Goal: Task Accomplishment & Management: Use online tool/utility

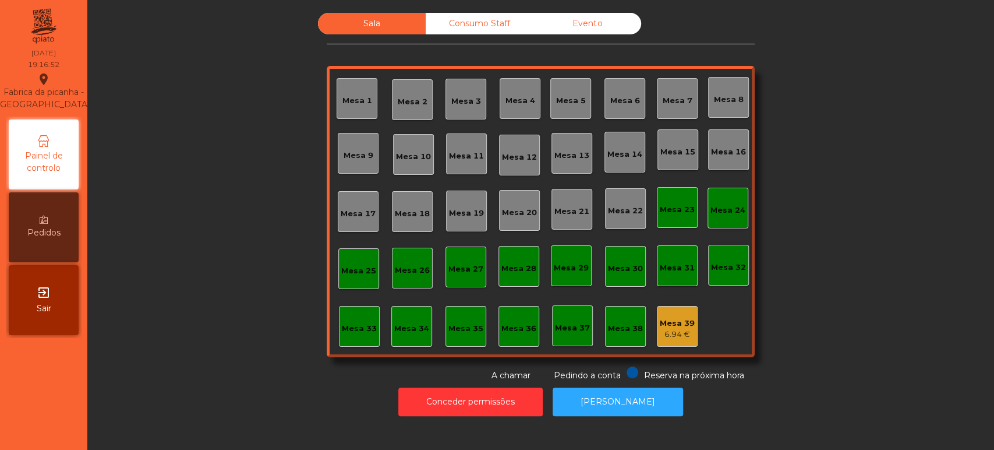
click at [342, 309] on div "Mesa 33" at bounding box center [359, 326] width 41 height 41
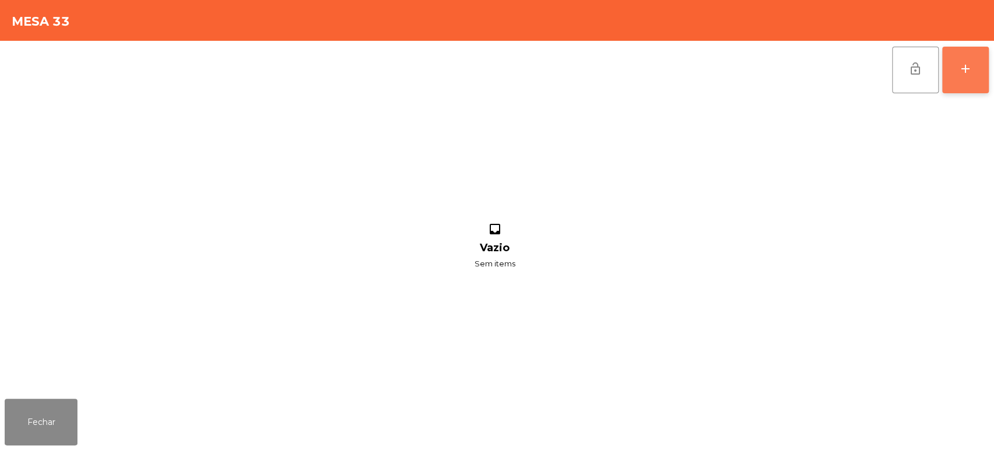
click at [956, 56] on button "add" at bounding box center [965, 70] width 47 height 47
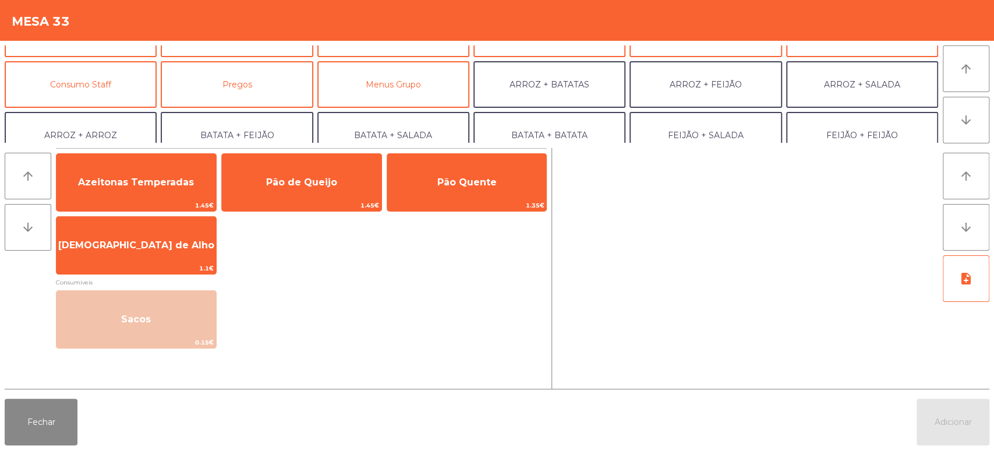
scroll to position [93, 0]
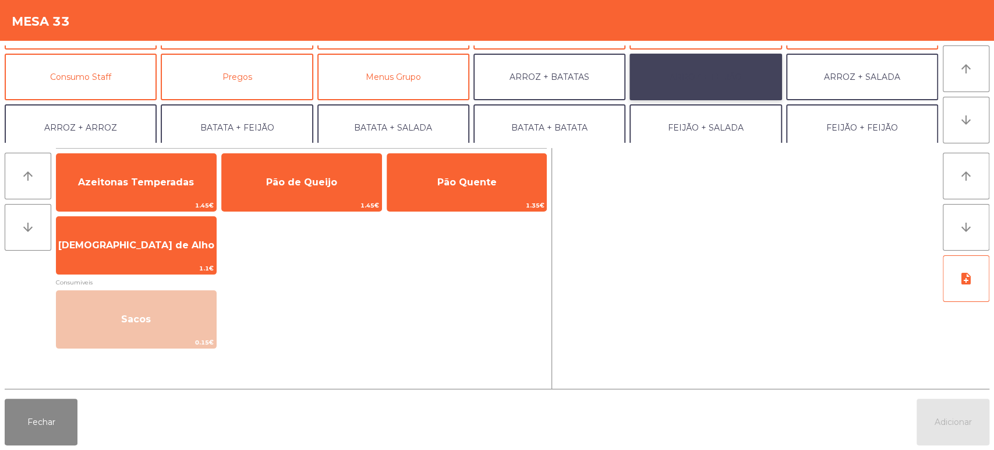
click at [729, 58] on button "ARROZ + FEIJÃO" at bounding box center [705, 77] width 152 height 47
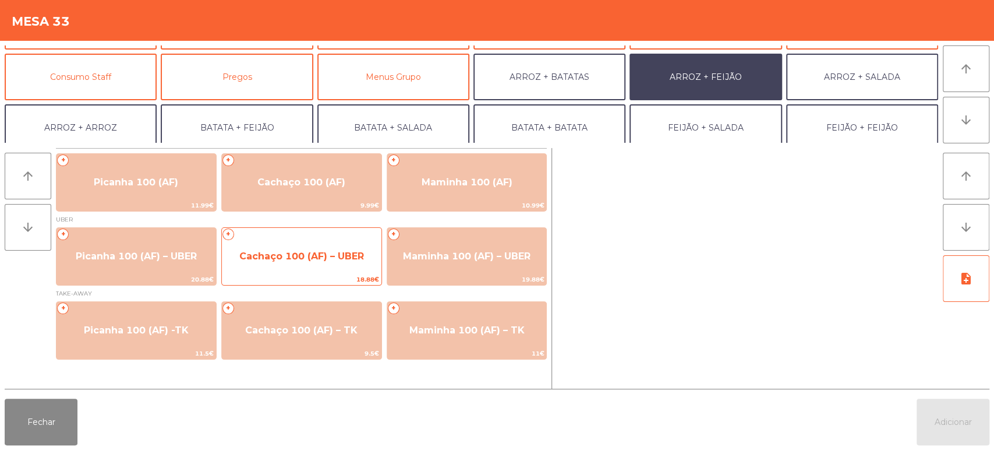
click at [321, 249] on span "Cachaço 100 (AF) – UBER" at bounding box center [302, 255] width 160 height 31
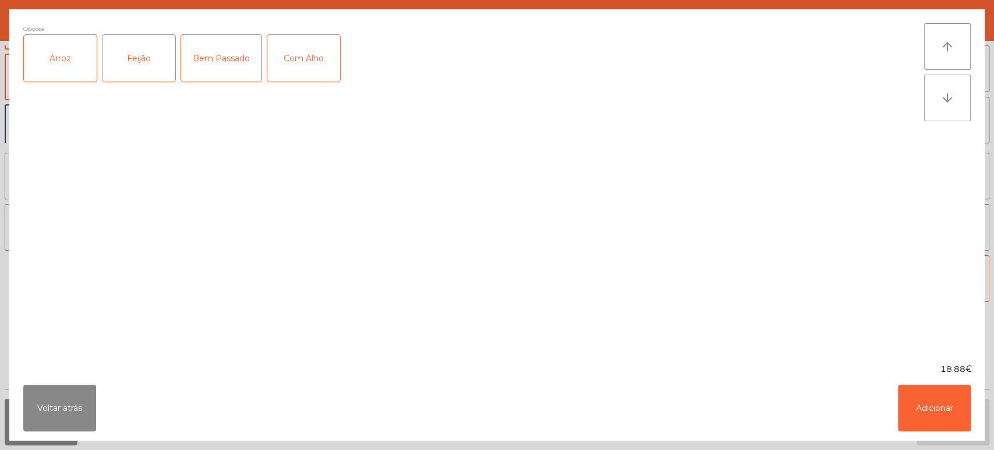
click at [65, 71] on div "Arroz" at bounding box center [60, 58] width 73 height 47
click at [137, 61] on div "Feijão" at bounding box center [138, 58] width 73 height 47
click at [946, 404] on button "Adicionar" at bounding box center [934, 407] width 73 height 47
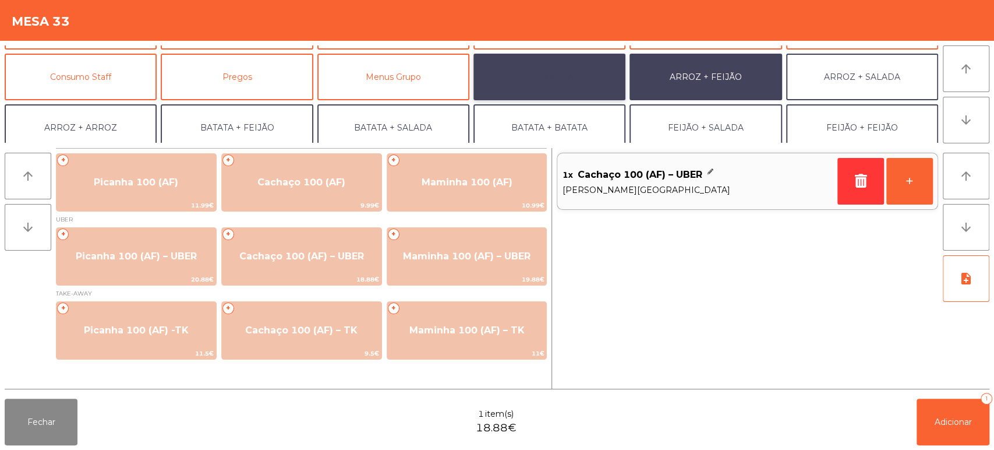
click at [546, 78] on button "ARROZ + BATATAS" at bounding box center [549, 77] width 152 height 47
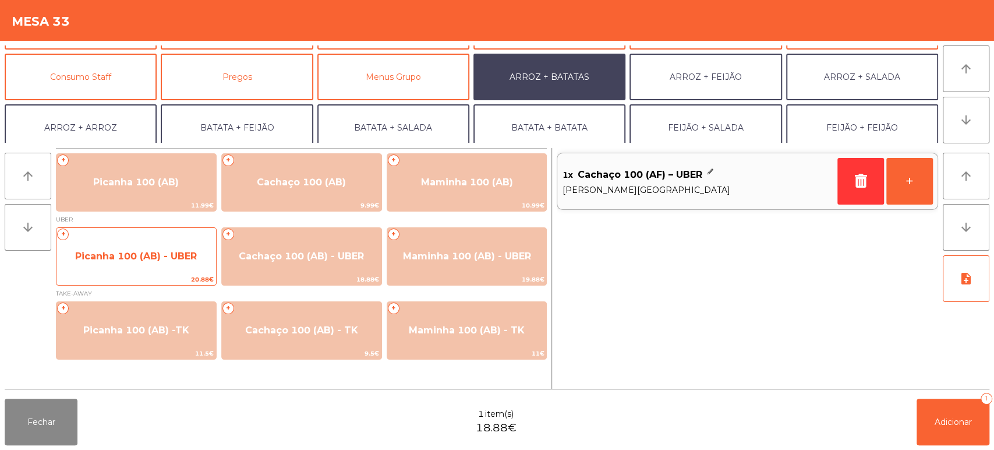
click at [162, 267] on span "Picanha 100 (AB) - UBER" at bounding box center [136, 255] width 160 height 31
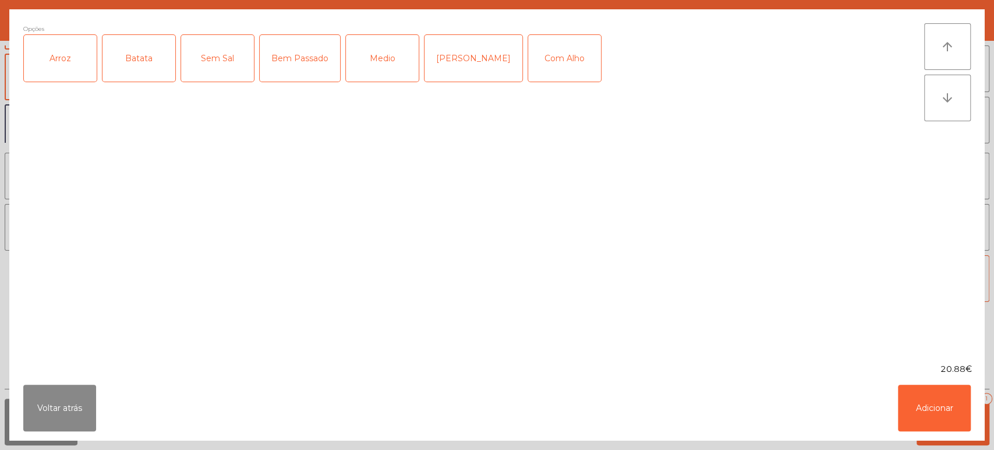
click at [67, 52] on div "Arroz" at bounding box center [60, 58] width 73 height 47
click at [136, 63] on div "Batata" at bounding box center [138, 58] width 73 height 47
click at [379, 52] on div "Medio" at bounding box center [382, 58] width 73 height 47
click at [940, 420] on button "Adicionar" at bounding box center [934, 407] width 73 height 47
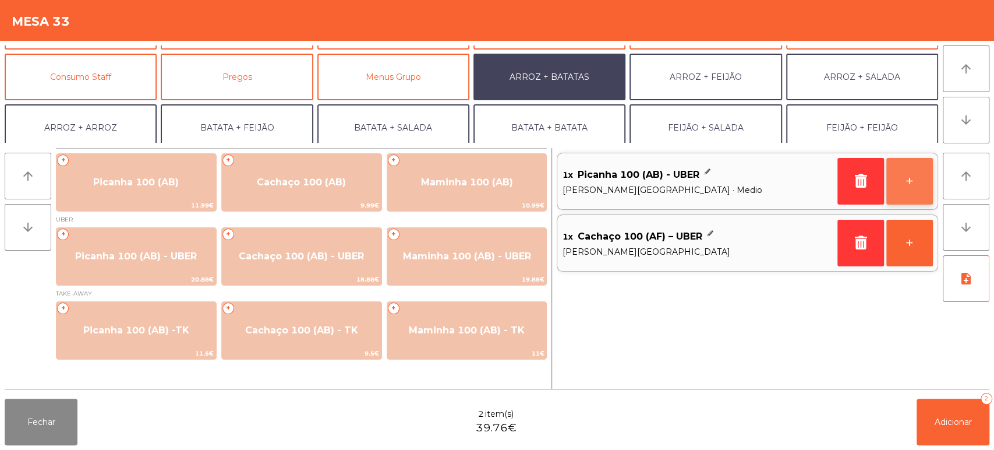
click at [906, 174] on button "+" at bounding box center [909, 181] width 47 height 47
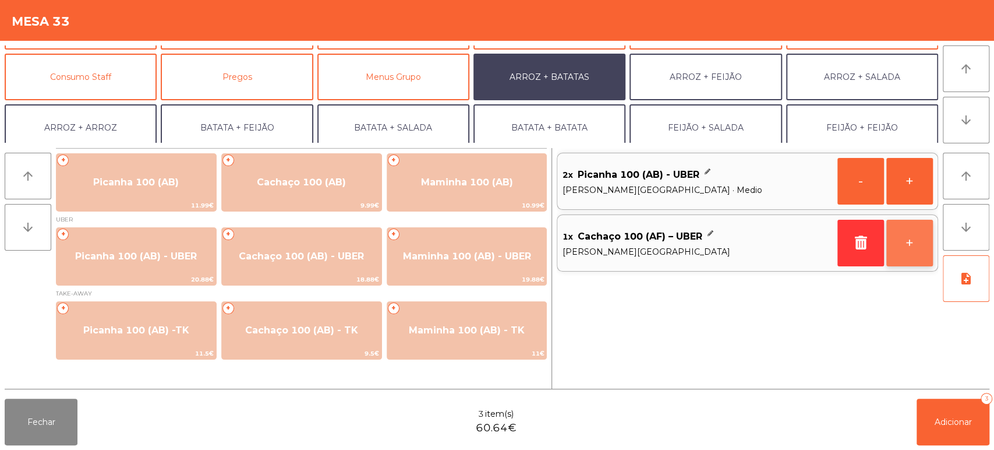
click at [901, 247] on button "+" at bounding box center [909, 243] width 47 height 47
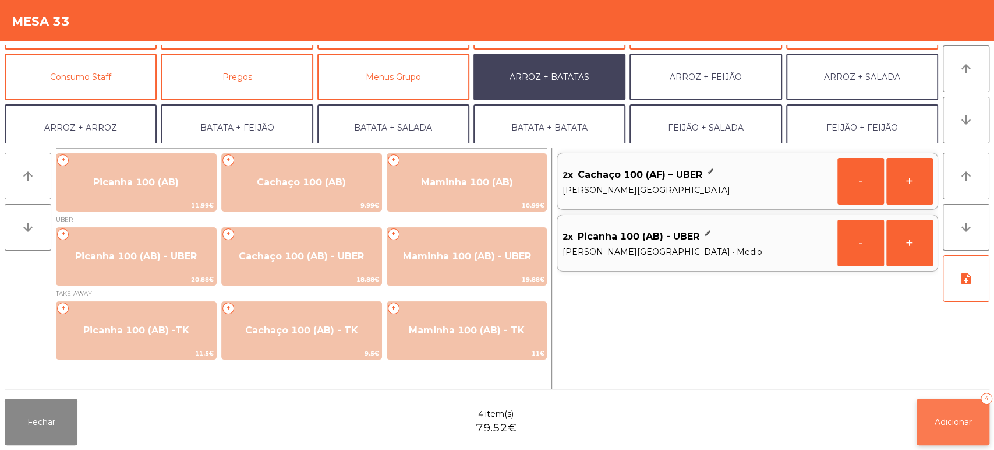
click at [958, 420] on span "Adicionar" at bounding box center [953, 421] width 37 height 10
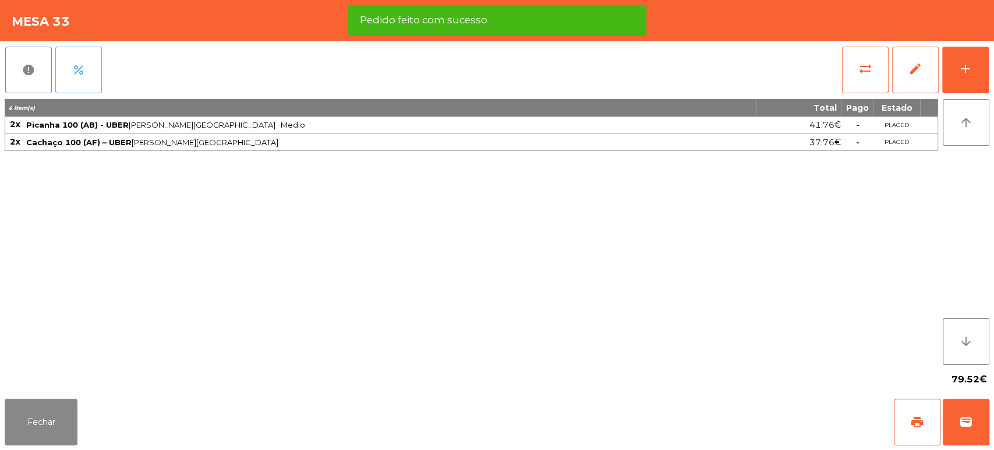
click at [86, 64] on button "percent" at bounding box center [78, 70] width 47 height 47
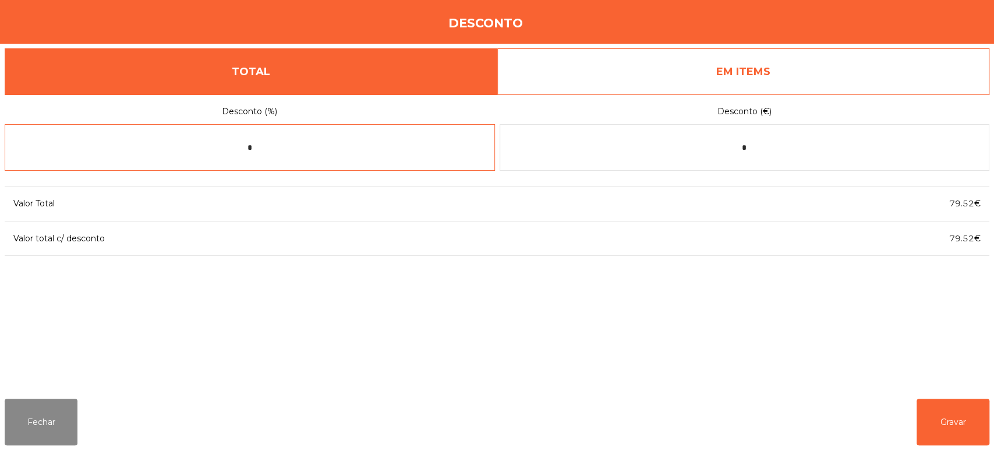
click at [339, 142] on input "*" at bounding box center [250, 147] width 490 height 47
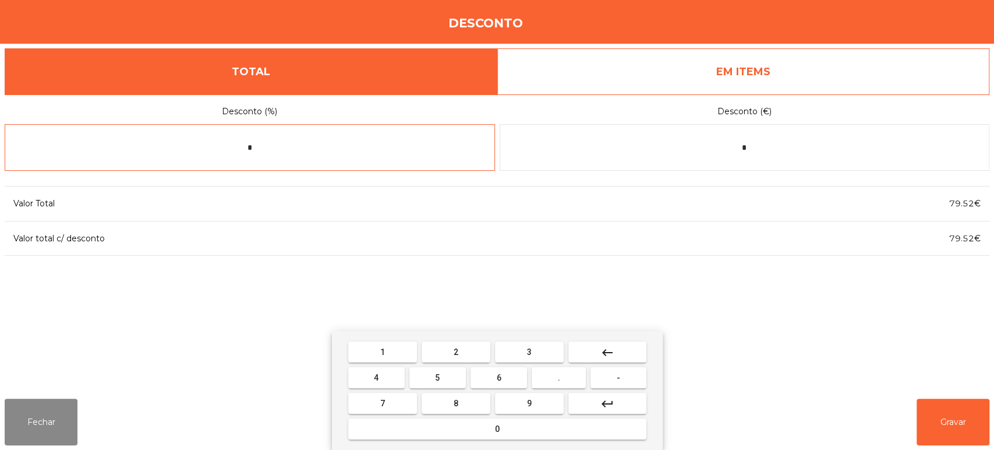
click at [436, 374] on span "5" at bounding box center [437, 377] width 5 height 9
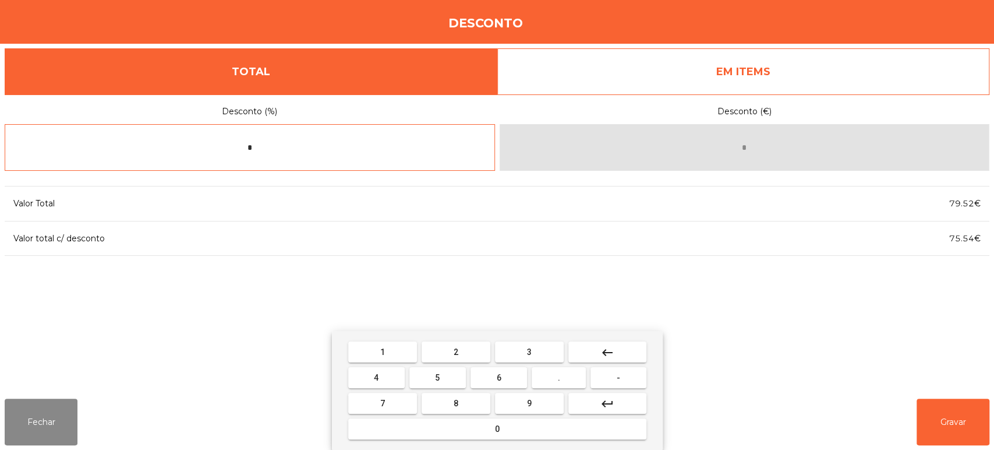
click at [508, 429] on button "0" at bounding box center [497, 428] width 298 height 21
type input "**"
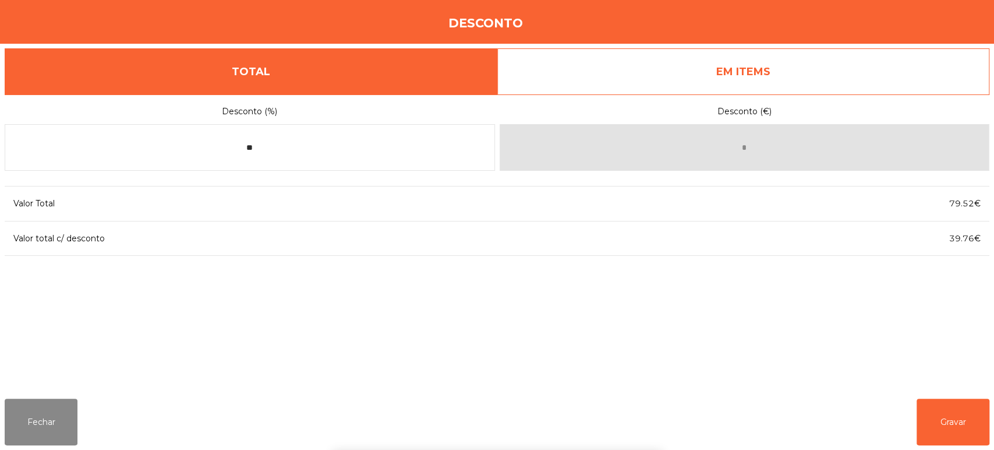
click at [955, 420] on div "1 2 3 keyboard_backspace 4 5 6 . - 7 8 9 keyboard_return 0" at bounding box center [497, 390] width 994 height 119
click at [936, 427] on button "Gravar" at bounding box center [953, 421] width 73 height 47
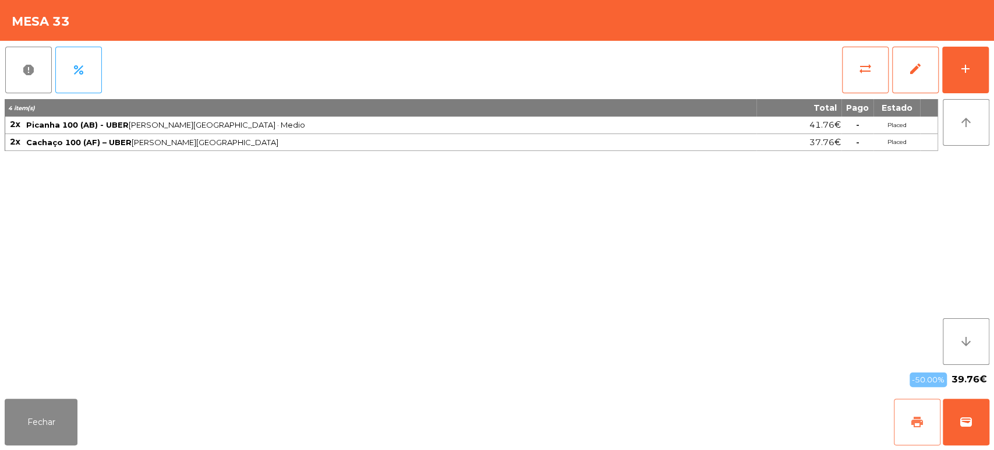
click at [921, 408] on button "print" at bounding box center [917, 421] width 47 height 47
click at [9, 412] on button "Fechar" at bounding box center [41, 421] width 73 height 47
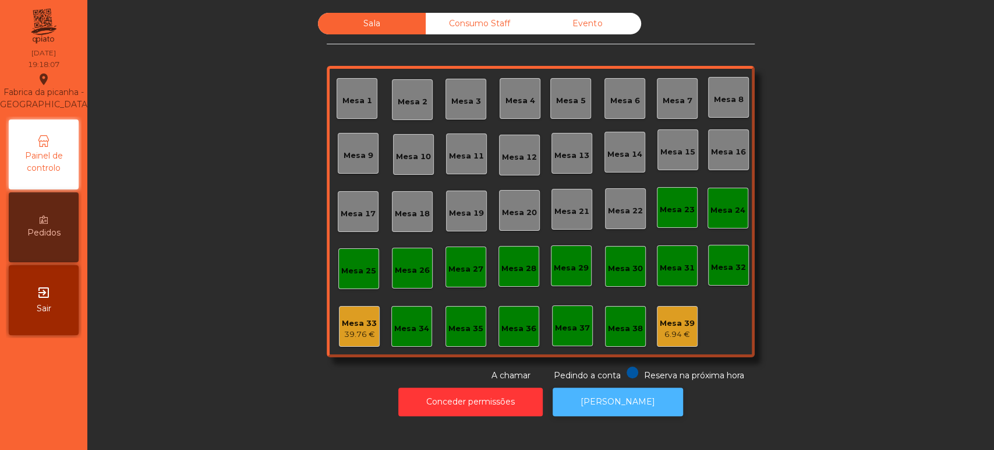
click at [618, 399] on button "[PERSON_NAME]" at bounding box center [618, 401] width 130 height 29
click at [348, 331] on div "39.76 €" at bounding box center [359, 334] width 35 height 12
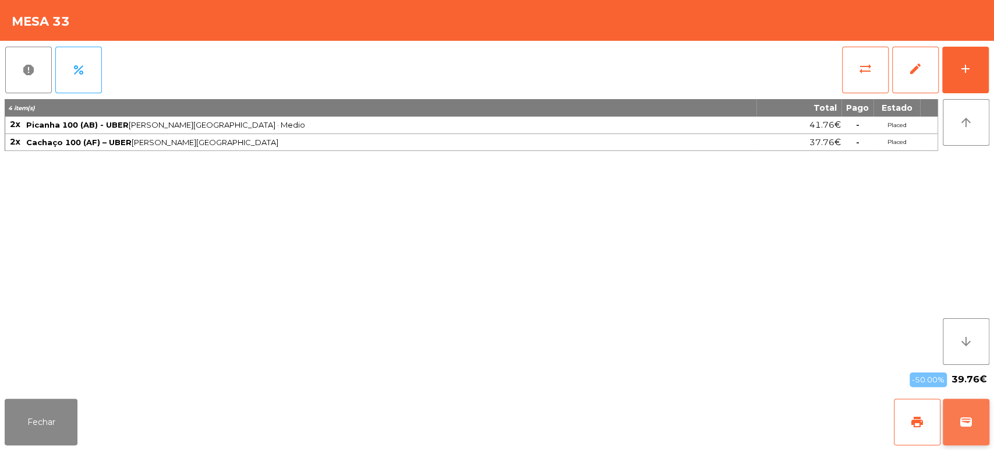
click at [971, 413] on button "wallet" at bounding box center [966, 421] width 47 height 47
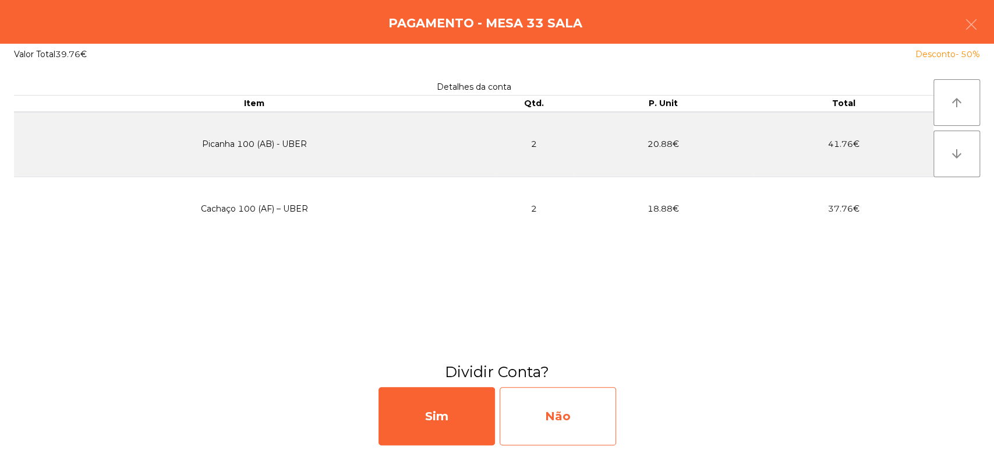
click at [555, 412] on div "Não" at bounding box center [558, 416] width 116 height 58
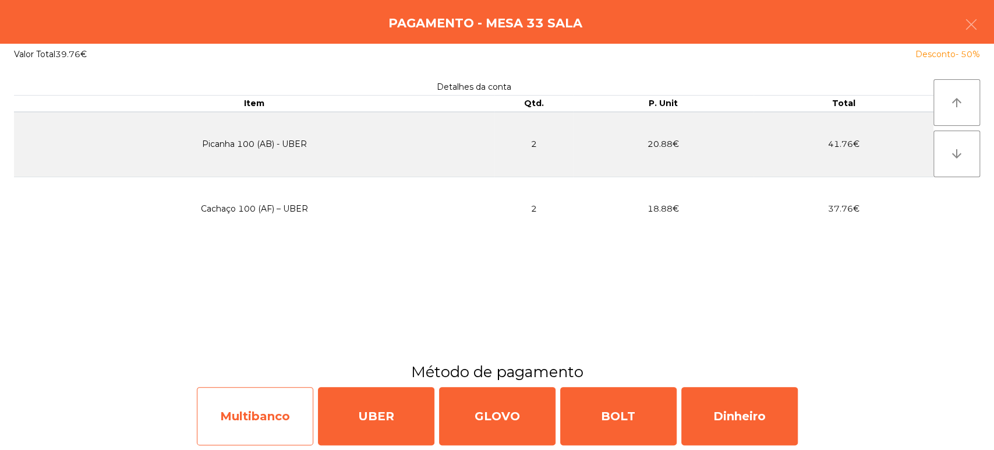
click at [279, 407] on div "Multibanco" at bounding box center [255, 416] width 116 height 58
select select "**"
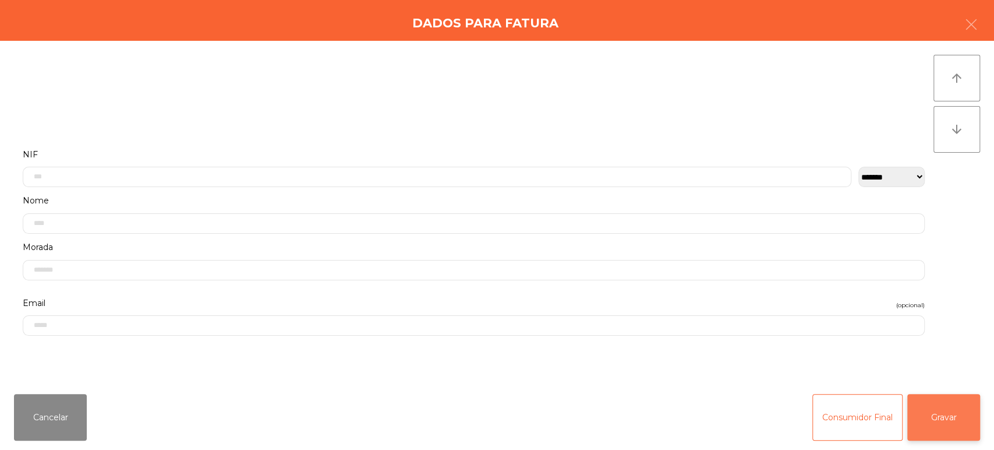
click at [968, 422] on button "Gravar" at bounding box center [943, 417] width 73 height 47
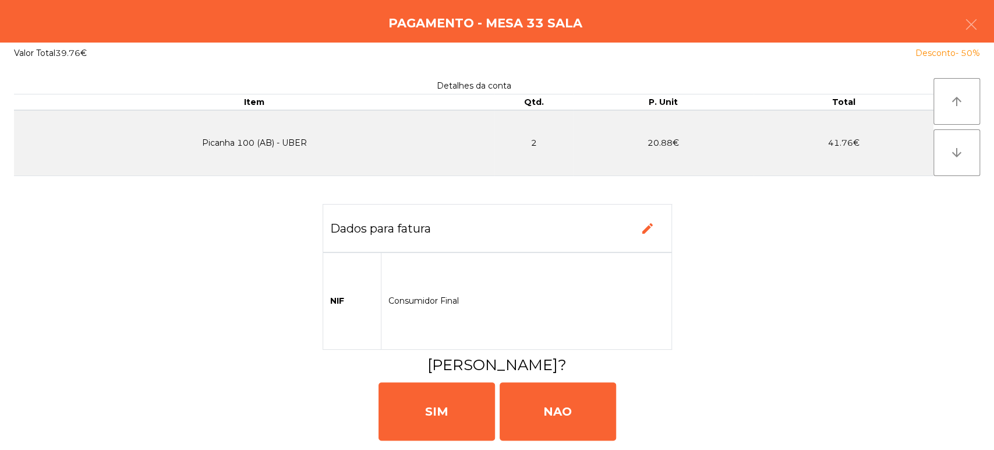
click at [398, 444] on div "[PERSON_NAME]" at bounding box center [497, 410] width 985 height 70
click at [453, 282] on td "Consumidor Final" at bounding box center [526, 300] width 291 height 97
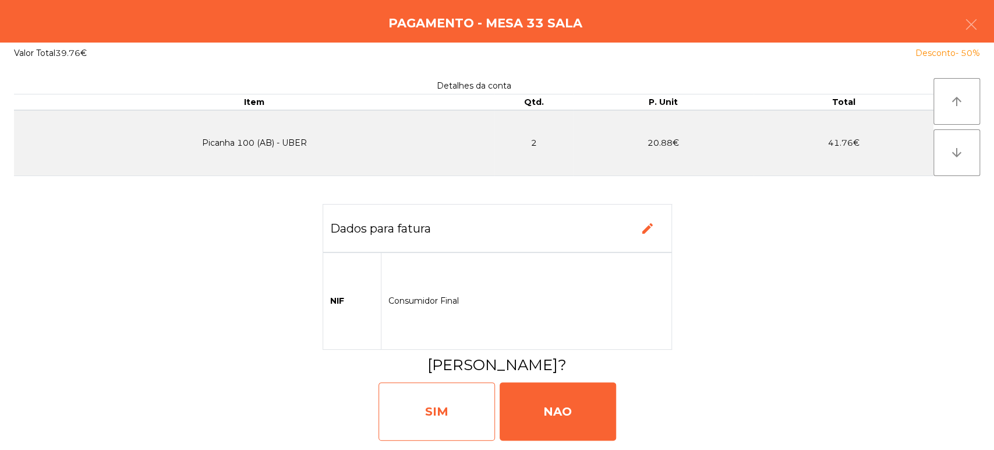
click at [438, 410] on div "SIM" at bounding box center [437, 411] width 116 height 58
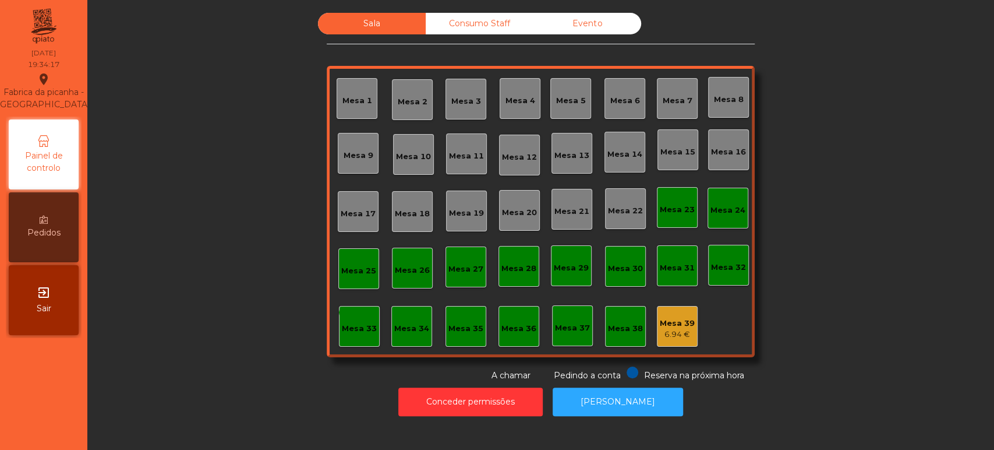
click at [521, 78] on div "Mesa 4" at bounding box center [520, 98] width 41 height 41
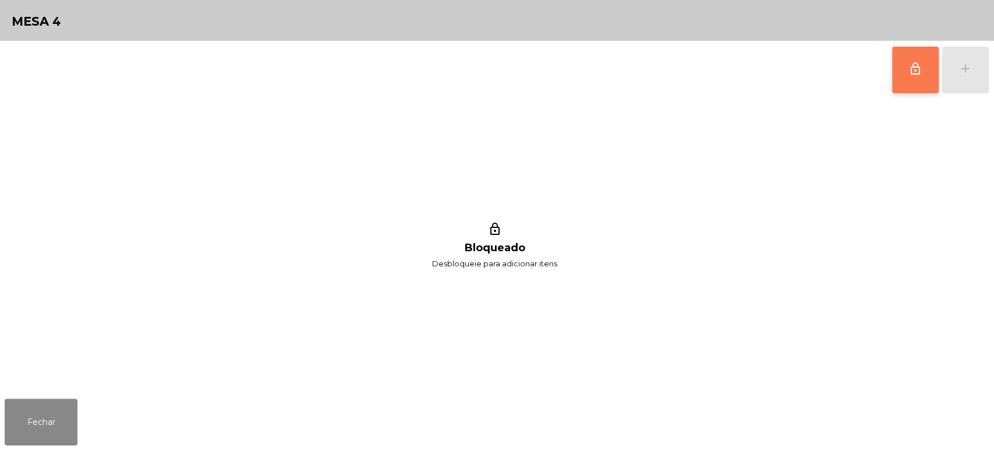
click at [926, 80] on button "lock_outline" at bounding box center [915, 70] width 47 height 47
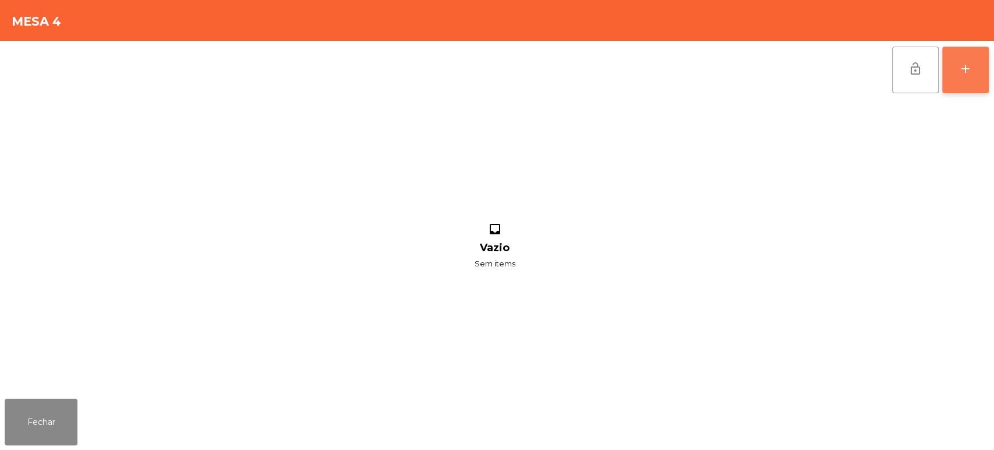
click at [974, 70] on button "add" at bounding box center [965, 70] width 47 height 47
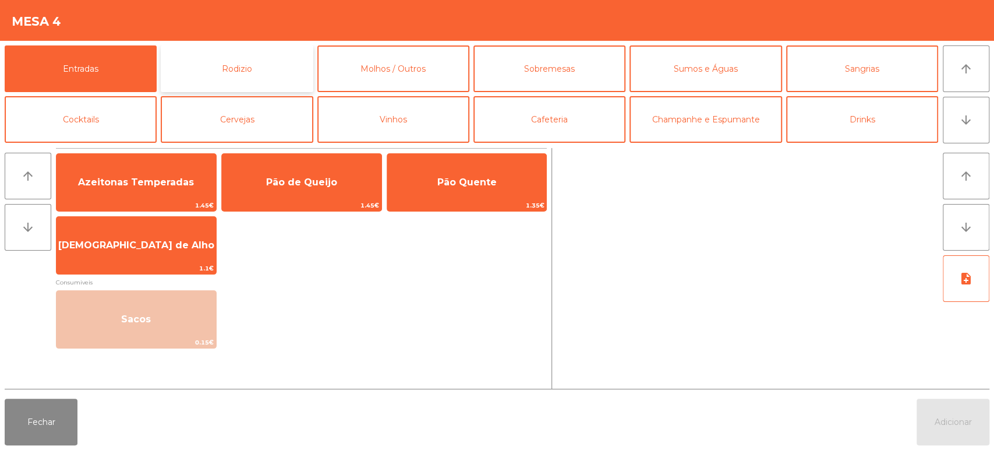
click at [213, 68] on button "Rodizio" at bounding box center [237, 68] width 152 height 47
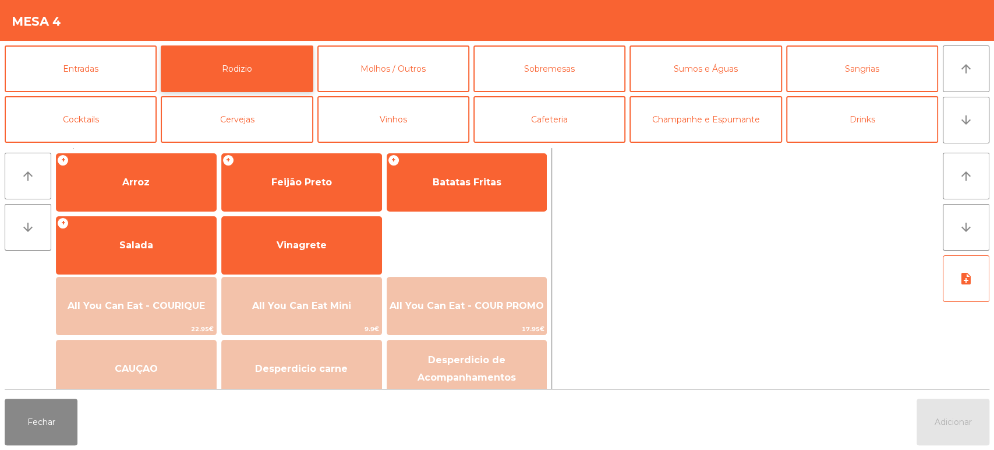
scroll to position [163, 0]
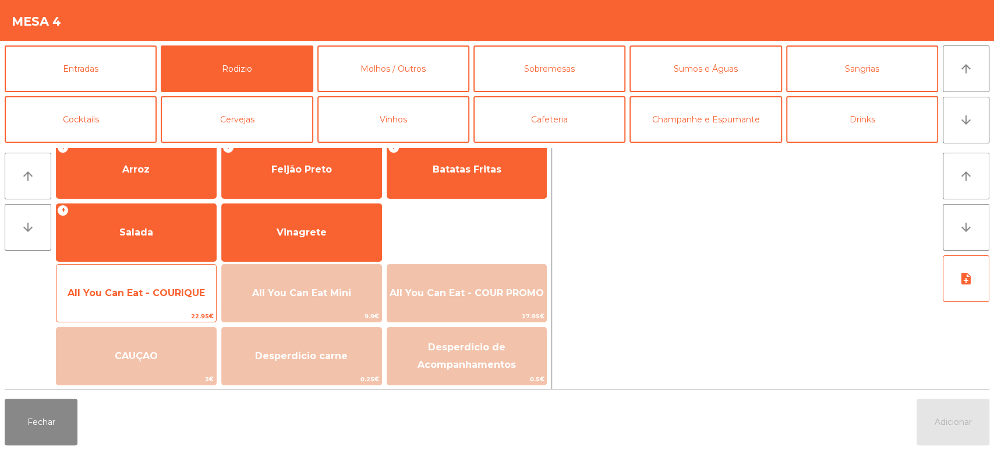
click at [135, 291] on span "All You Can Eat - COURIQUE" at bounding box center [136, 292] width 137 height 11
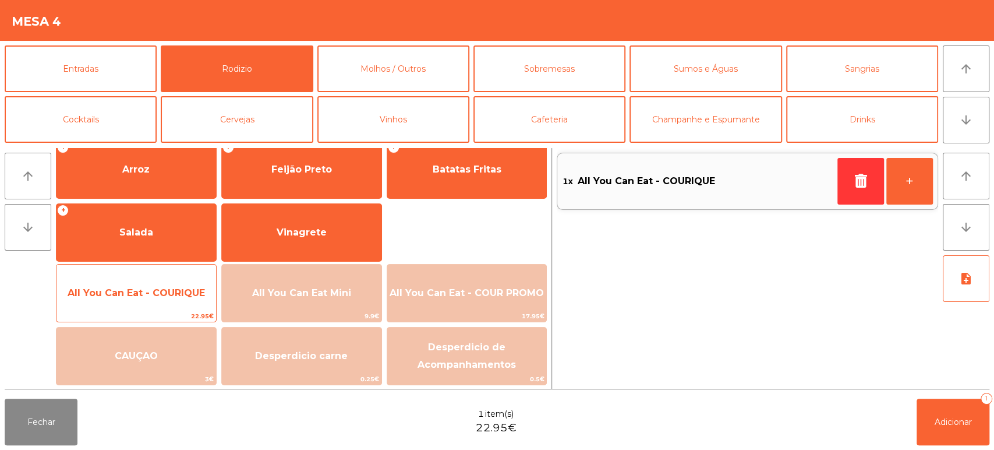
click at [128, 302] on span "All You Can Eat - COURIQUE" at bounding box center [136, 292] width 160 height 31
click at [135, 299] on span "All You Can Eat - COURIQUE" at bounding box center [136, 292] width 160 height 31
click at [172, 303] on span "All You Can Eat - COURIQUE" at bounding box center [136, 292] width 160 height 31
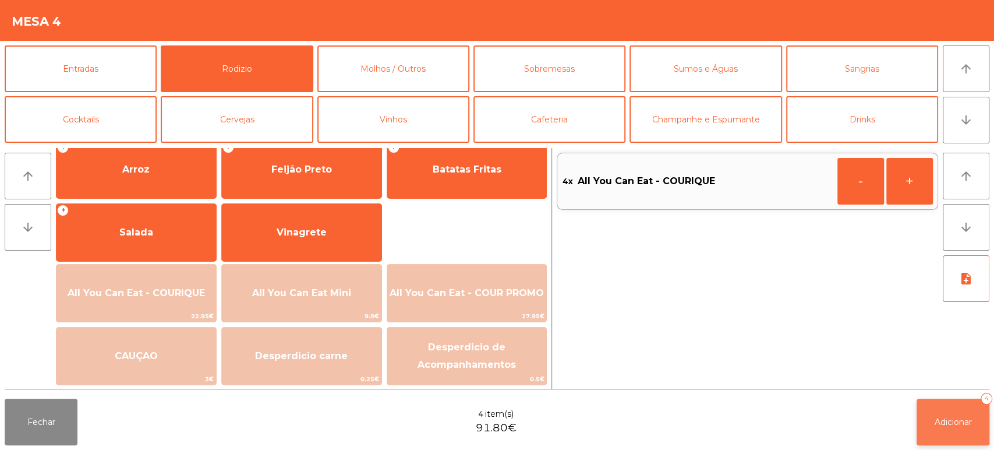
click at [932, 424] on button "Adicionar 4" at bounding box center [953, 421] width 73 height 47
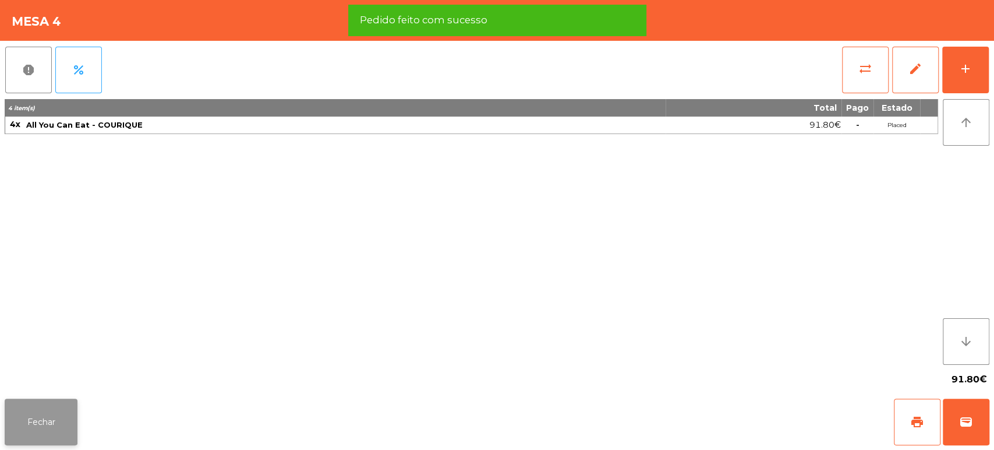
click at [49, 418] on button "Fechar" at bounding box center [41, 421] width 73 height 47
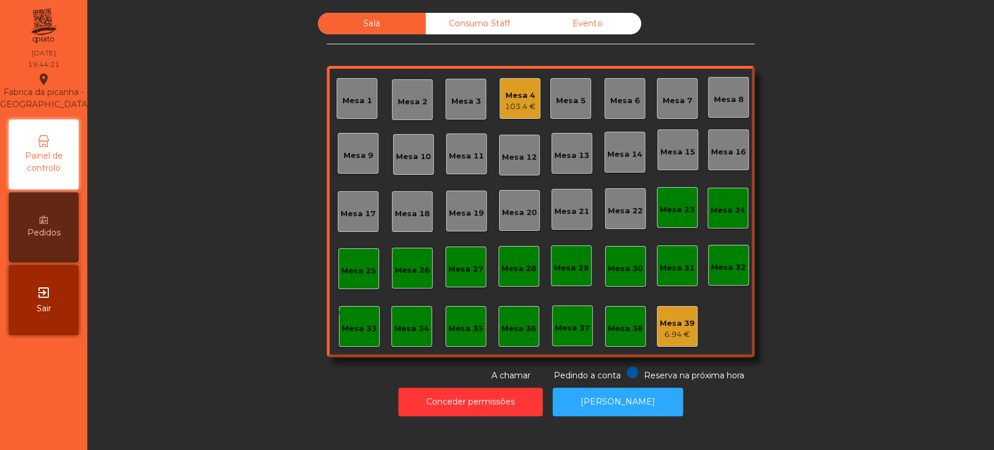
click at [869, 135] on div "Sala Consumo Staff Evento Mesa 1 [GEOGRAPHIC_DATA] 3 Mesa 4 103.4 € Mesa 5 Mesa…" at bounding box center [540, 197] width 875 height 369
click at [349, 205] on div "Mesa 17" at bounding box center [358, 211] width 35 height 16
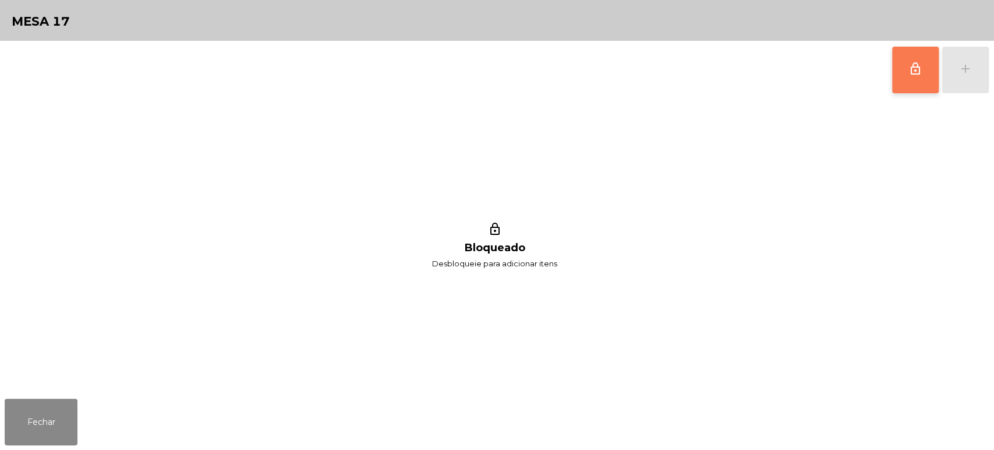
click at [918, 73] on span "lock_outline" at bounding box center [915, 69] width 14 height 14
click at [974, 75] on button "add" at bounding box center [965, 70] width 47 height 47
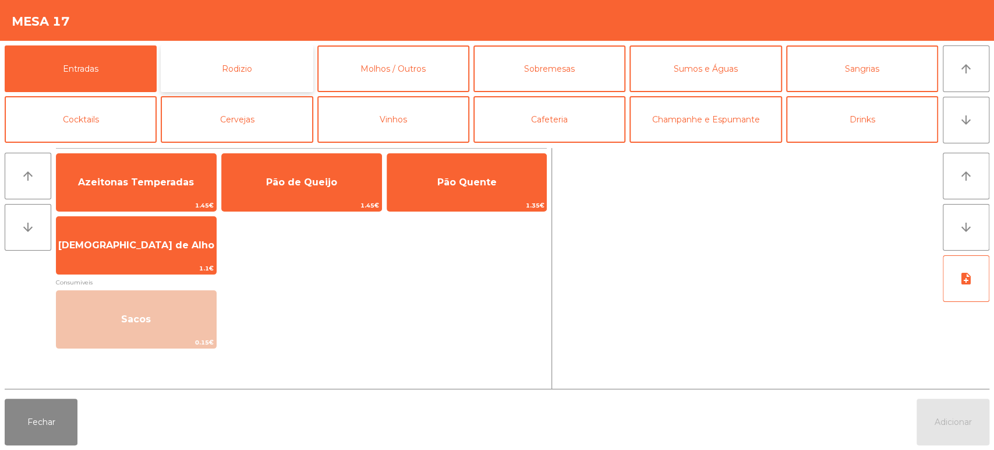
click at [203, 63] on button "Rodizio" at bounding box center [237, 68] width 152 height 47
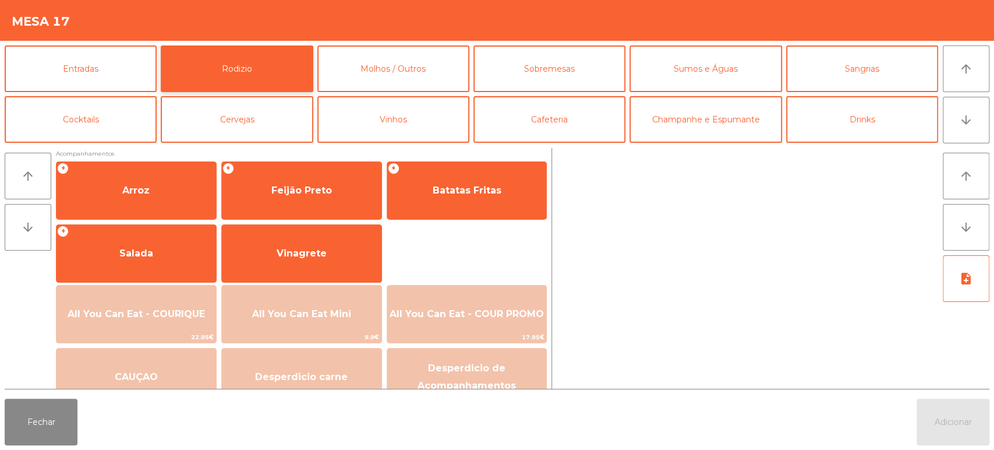
scroll to position [164, 0]
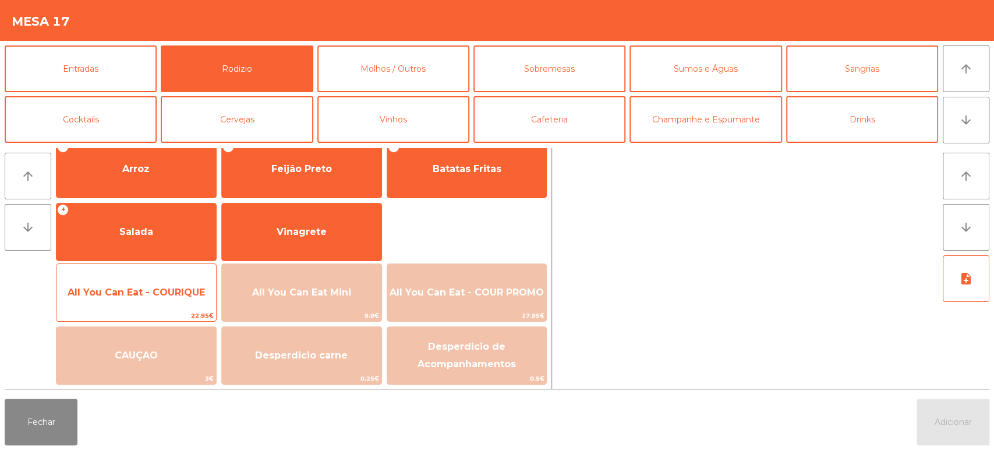
click at [147, 296] on span "All You Can Eat - COURIQUE" at bounding box center [136, 291] width 137 height 11
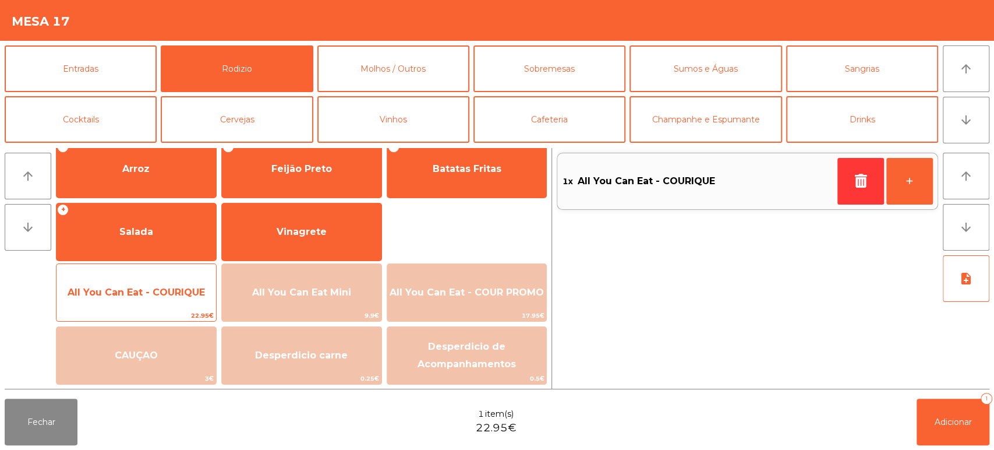
click at [135, 307] on span "All You Can Eat - COURIQUE" at bounding box center [136, 292] width 160 height 31
click at [127, 295] on span "All You Can Eat - COURIQUE" at bounding box center [136, 291] width 137 height 11
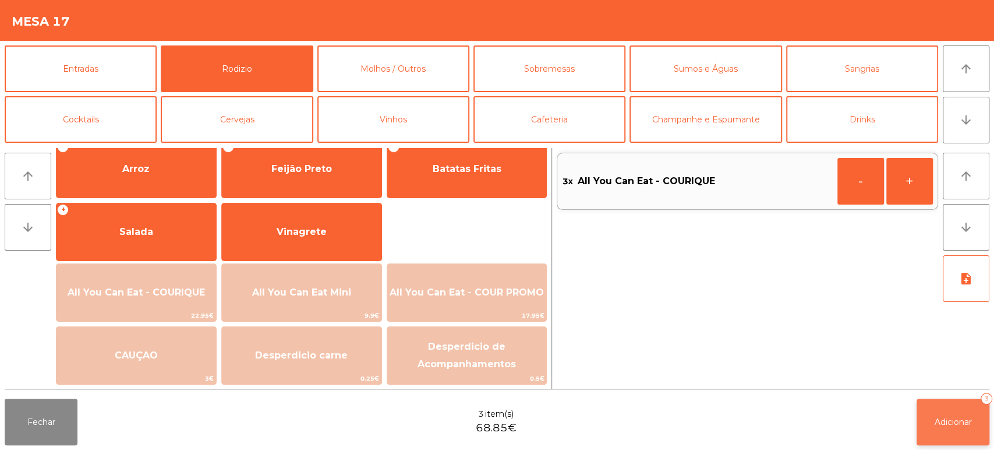
click at [961, 424] on span "Adicionar" at bounding box center [953, 421] width 37 height 10
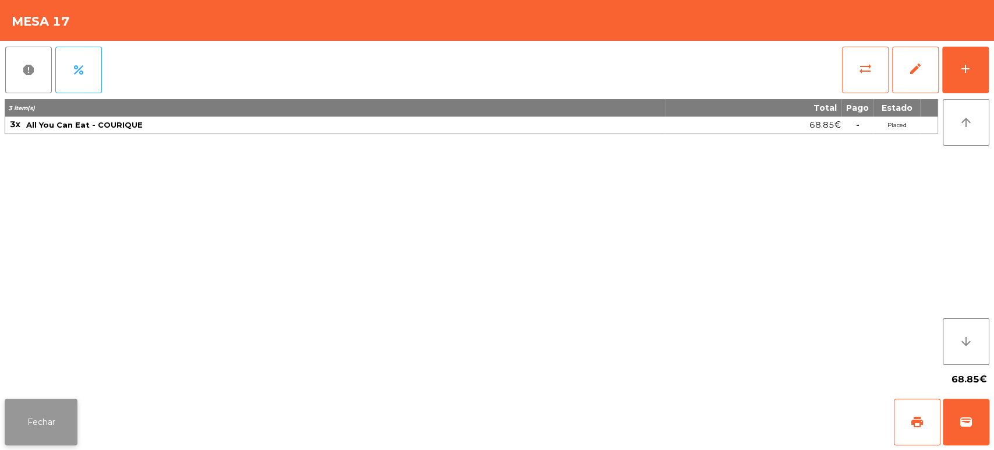
click at [61, 405] on button "Fechar" at bounding box center [41, 421] width 73 height 47
